Goal: Book appointment/travel/reservation

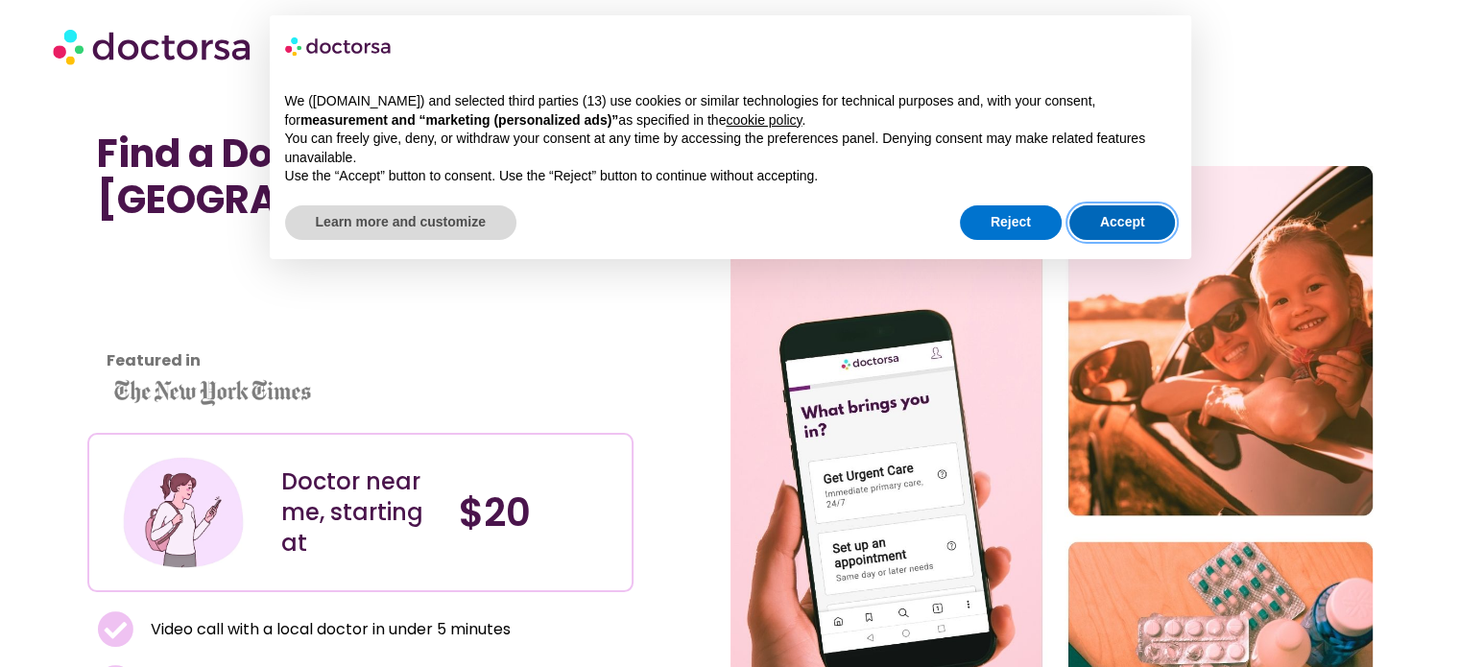
click at [1129, 229] on button "Accept" at bounding box center [1122, 222] width 107 height 35
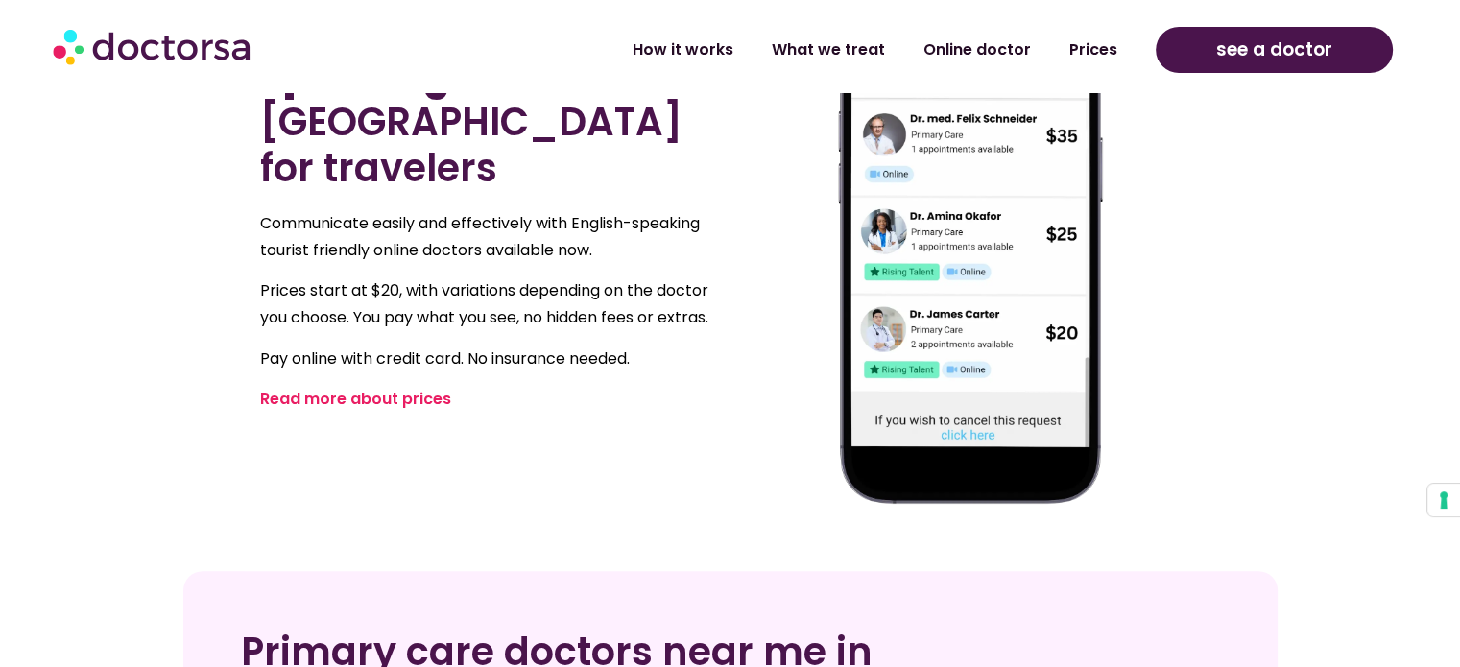
scroll to position [768, 0]
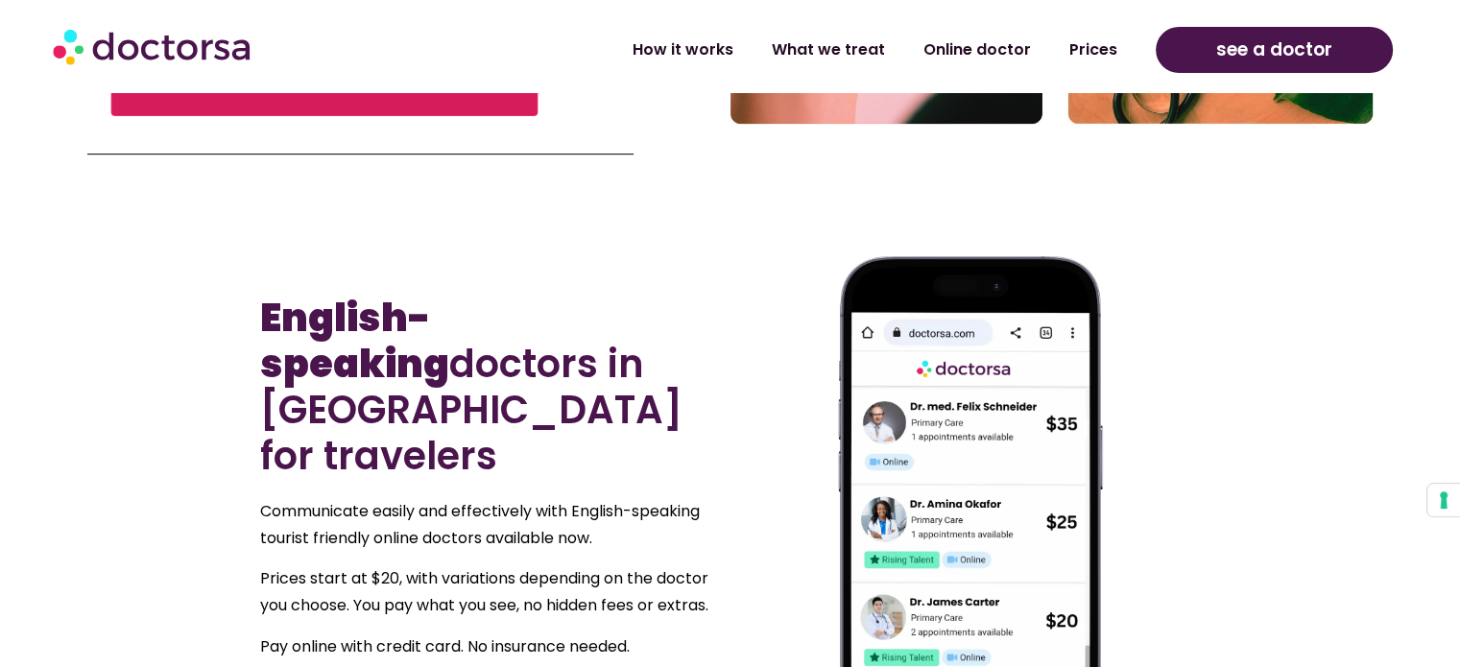
click at [372, 103] on link "Find a Doctor in [GEOGRAPHIC_DATA]" at bounding box center [324, 79] width 427 height 73
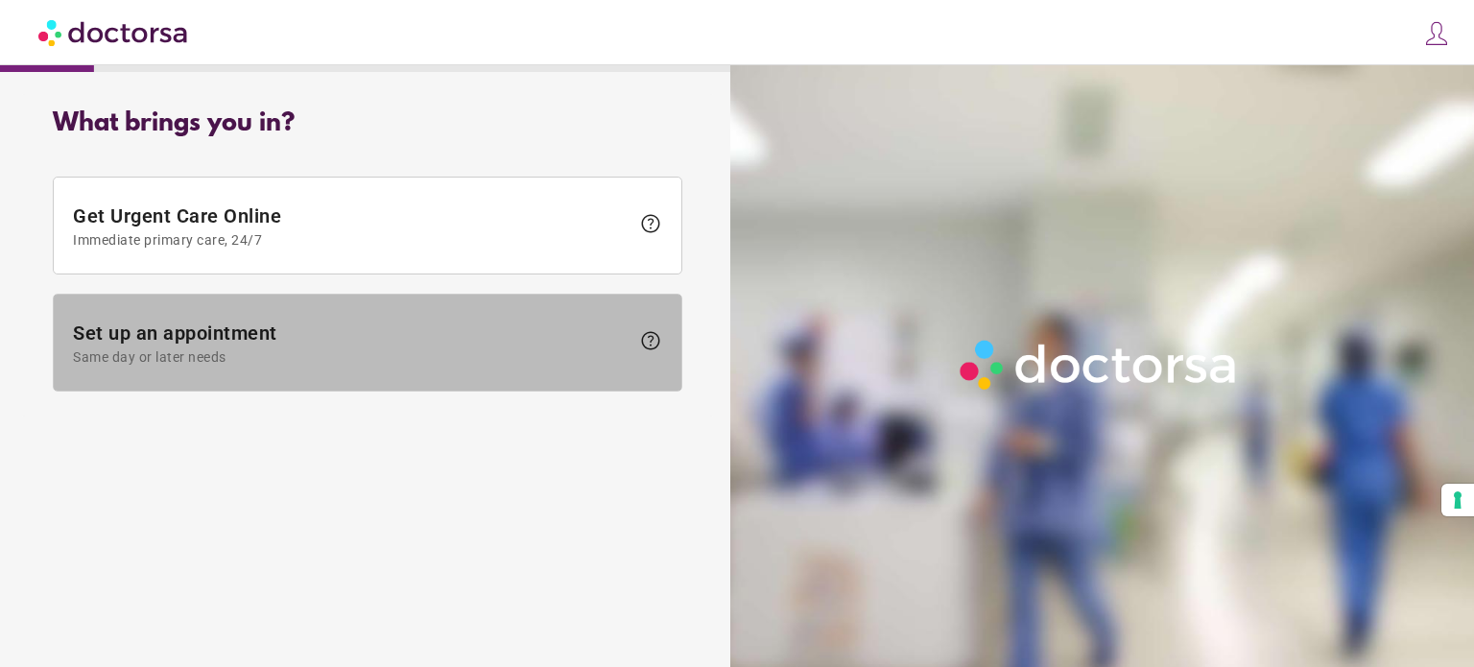
click at [603, 349] on span "Same day or later needs" at bounding box center [351, 356] width 557 height 15
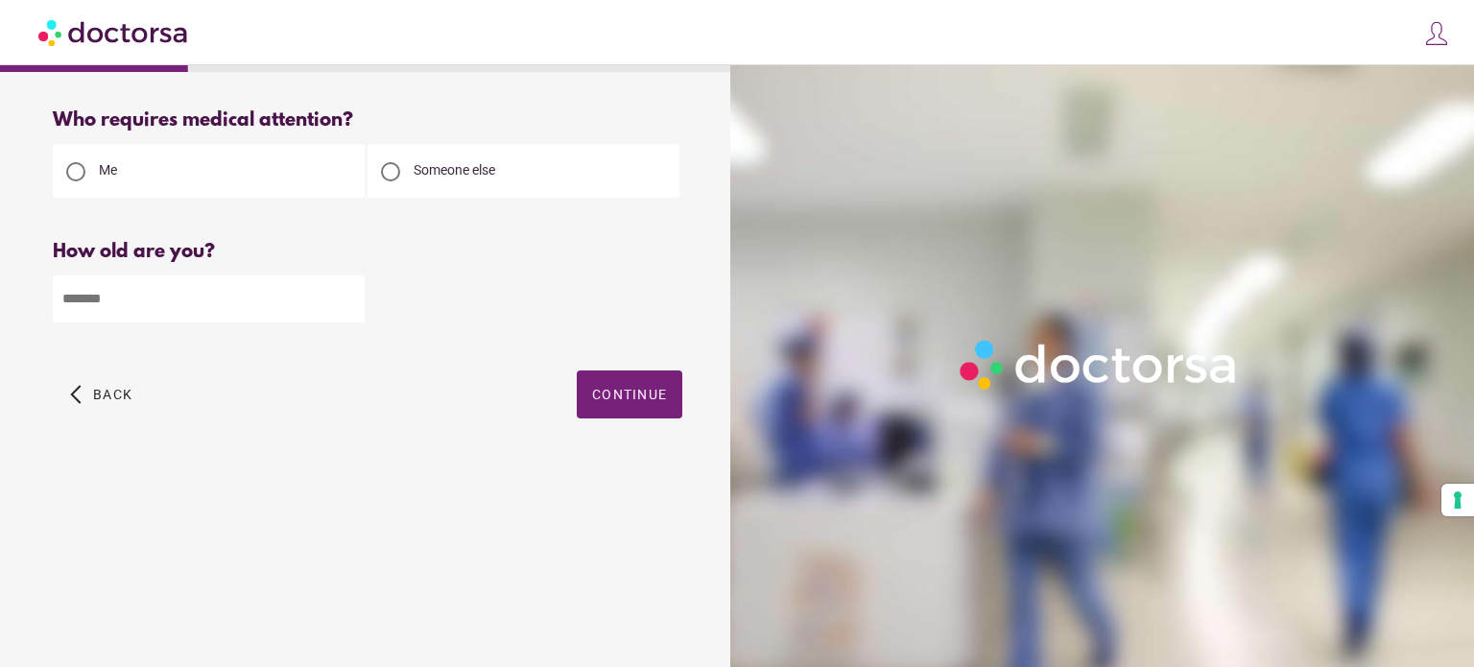
click at [237, 310] on input "number" at bounding box center [209, 298] width 312 height 47
type input "**"
click at [609, 391] on span "Continue" at bounding box center [629, 394] width 75 height 15
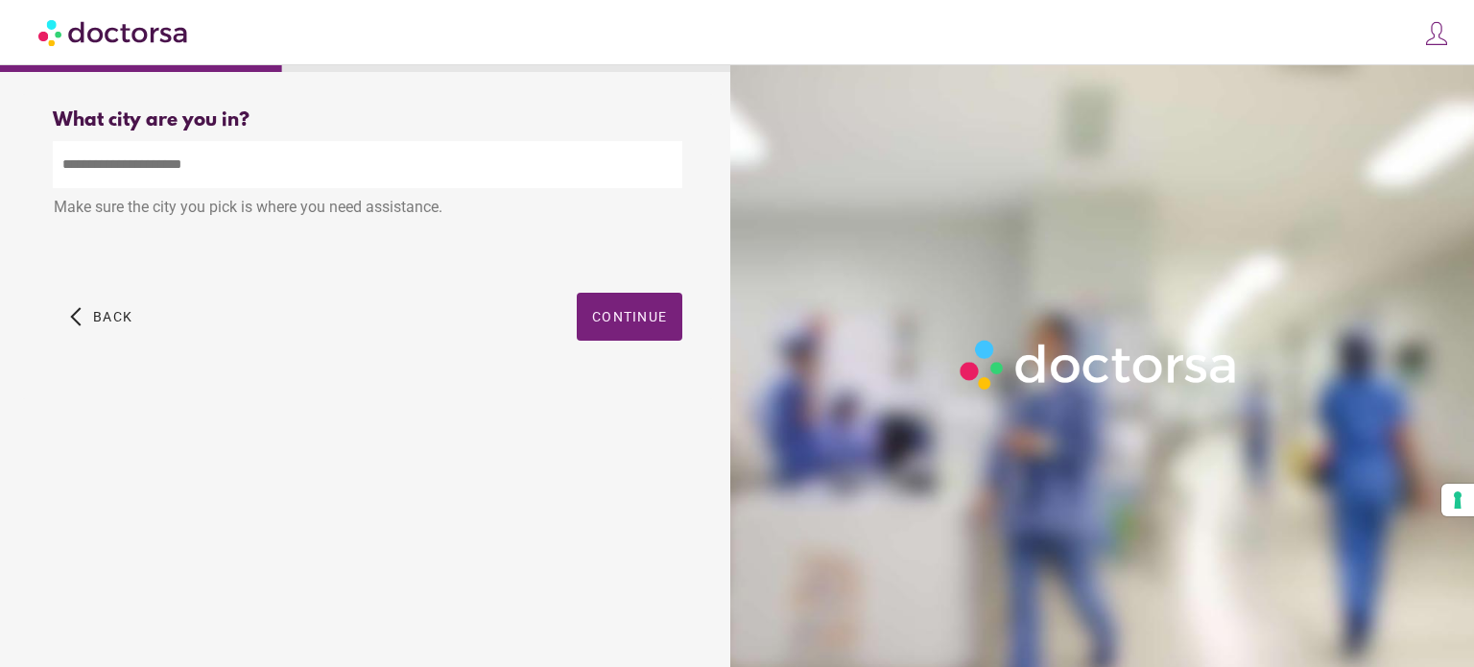
click at [253, 170] on input "text" at bounding box center [368, 164] width 630 height 47
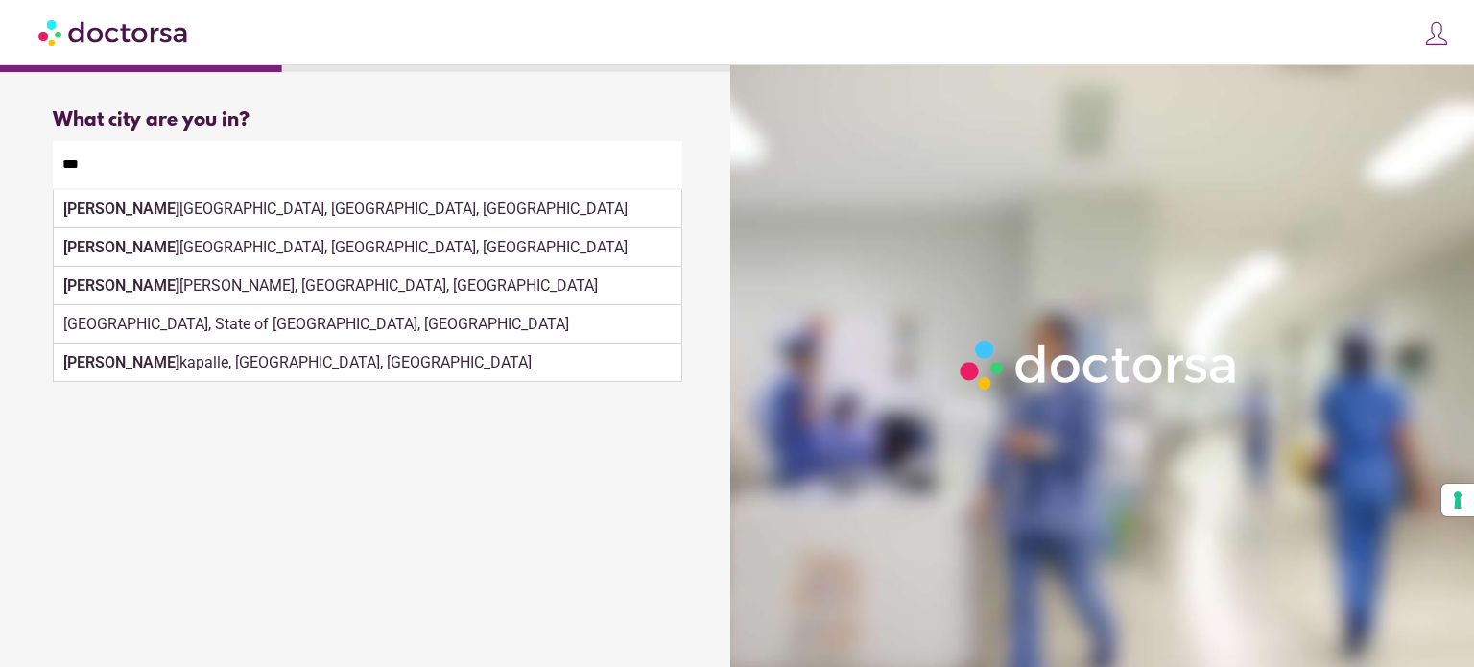
type input "*"
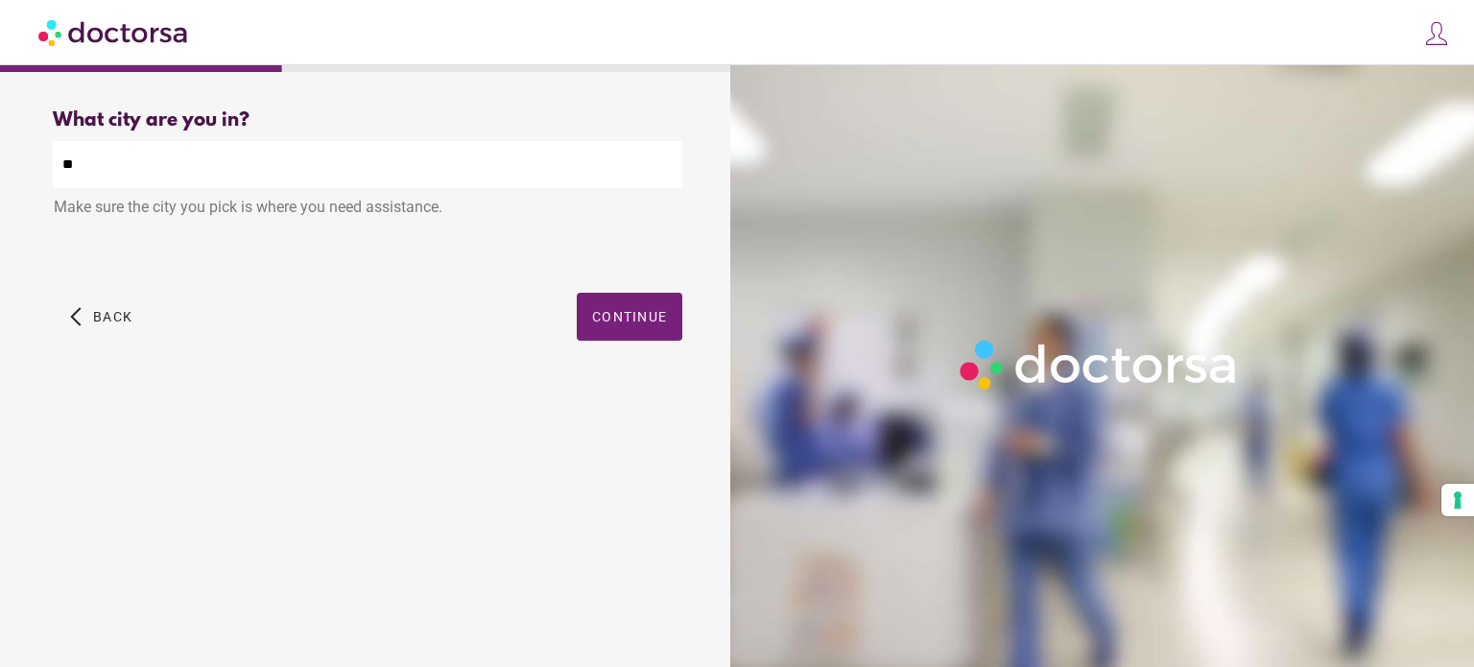
type input "*"
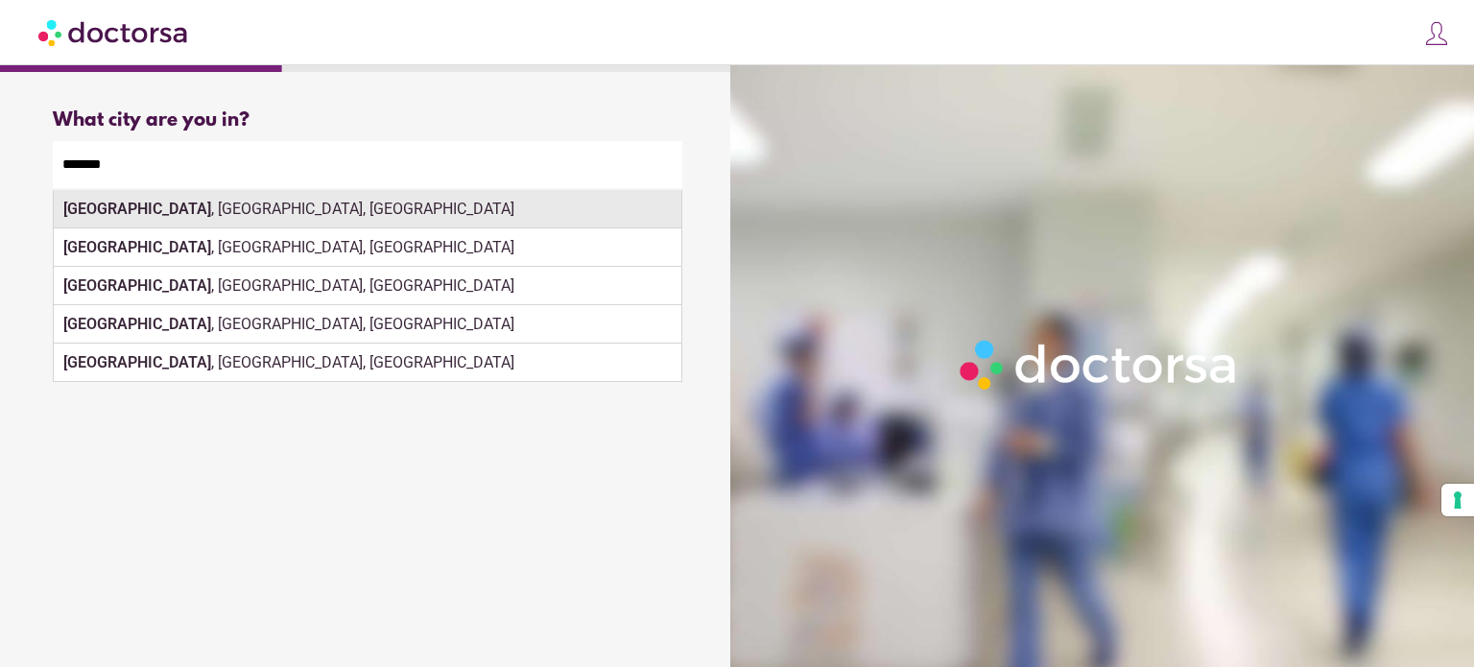
click at [167, 213] on div "Toronto , ON, Canada" at bounding box center [368, 209] width 628 height 38
type input "**********"
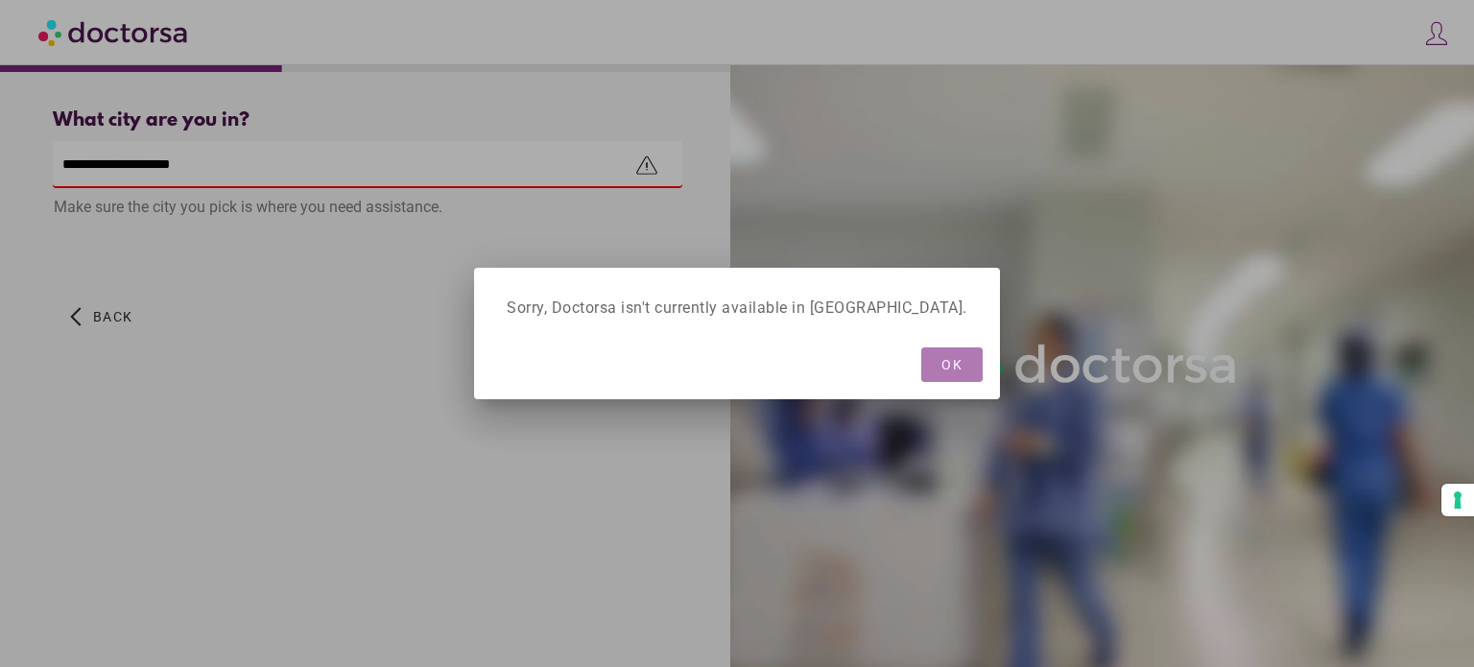
click at [942, 368] on span "OK" at bounding box center [952, 364] width 21 height 15
